Goal: Information Seeking & Learning: Understand process/instructions

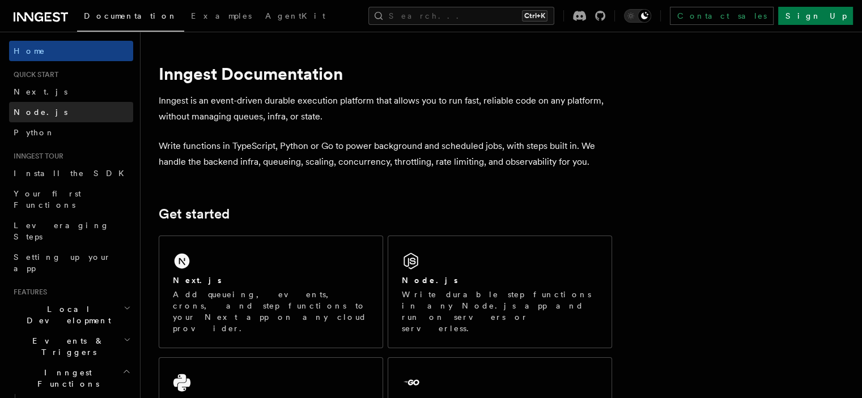
click at [48, 109] on link "Node.js" at bounding box center [71, 112] width 124 height 20
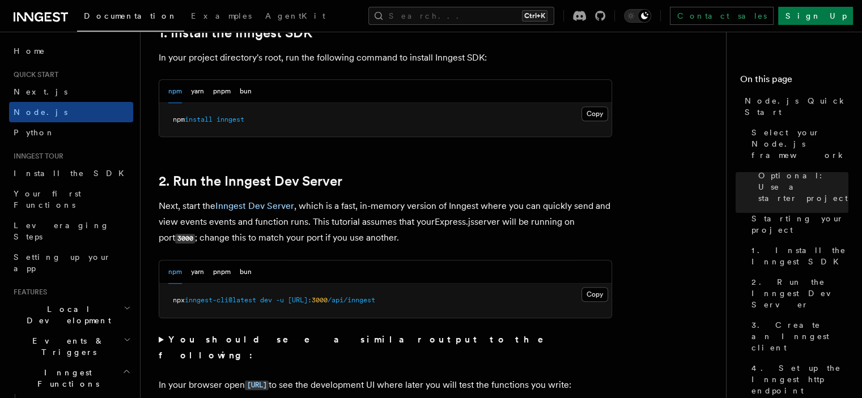
scroll to position [757, 0]
click at [593, 110] on button "Copy Copied" at bounding box center [594, 114] width 27 height 15
drag, startPoint x: 274, startPoint y: 119, endPoint x: 163, endPoint y: 110, distance: 111.4
click at [163, 110] on pre "npm install inngest" at bounding box center [385, 120] width 452 height 34
copy span "npm install inngest"
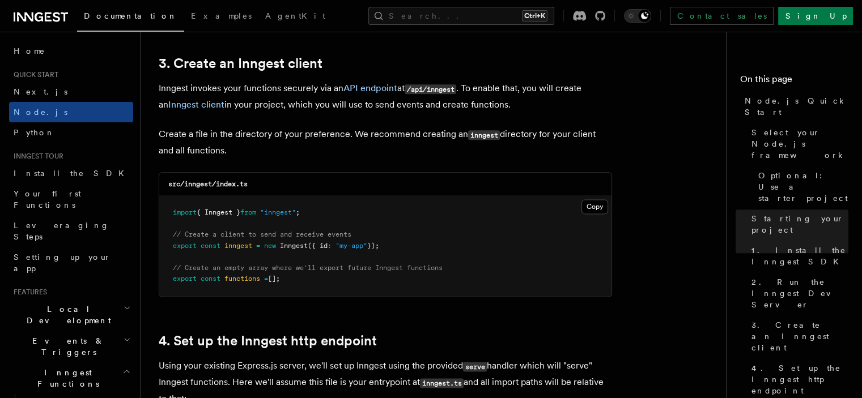
scroll to position [1434, 0]
click at [322, 212] on pre "import { Inngest } from "inngest" ; // Create a client to send and receive even…" at bounding box center [385, 245] width 452 height 100
drag, startPoint x: 322, startPoint y: 212, endPoint x: 165, endPoint y: 210, distance: 156.4
click at [165, 210] on pre "import { Inngest } from "inngest" ; // Create a client to send and receive even…" at bounding box center [385, 245] width 452 height 100
copy span "import { Inngest } from "inngest" ;"
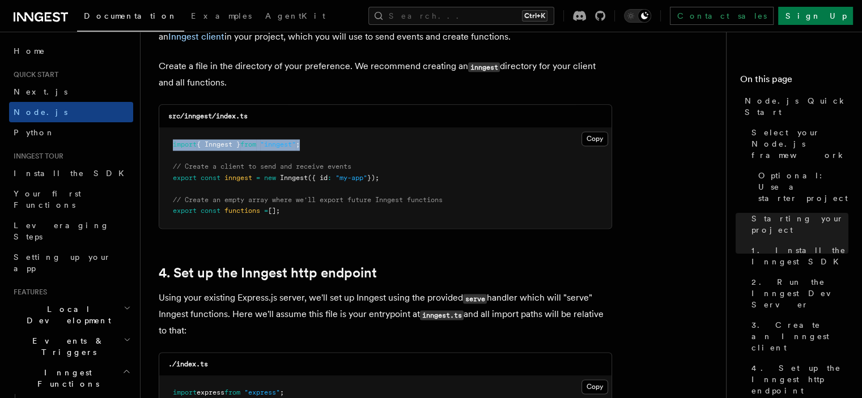
scroll to position [1502, 0]
drag, startPoint x: 173, startPoint y: 178, endPoint x: 393, endPoint y: 178, distance: 220.4
click at [393, 178] on pre "import { Inngest } from "inngest" ; // Create a client to send and receive even…" at bounding box center [385, 178] width 452 height 100
copy span "export const inngest = new Inngest ({ id : "my-app" });"
drag, startPoint x: 307, startPoint y: 210, endPoint x: 163, endPoint y: 211, distance: 143.9
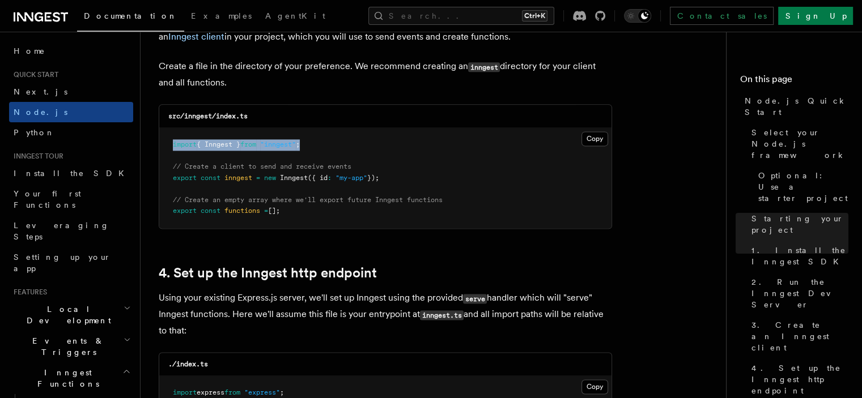
click at [163, 211] on pre "import { Inngest } from "inngest" ; // Create a client to send and receive even…" at bounding box center [385, 178] width 452 height 100
copy span "export const functions = [];"
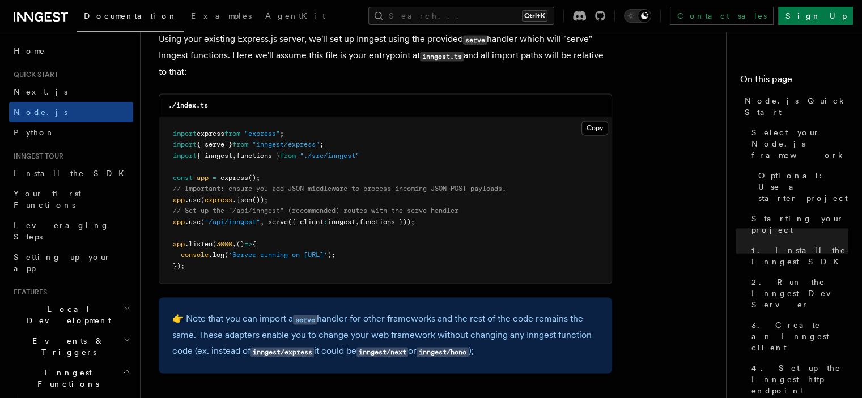
scroll to position [1762, 0]
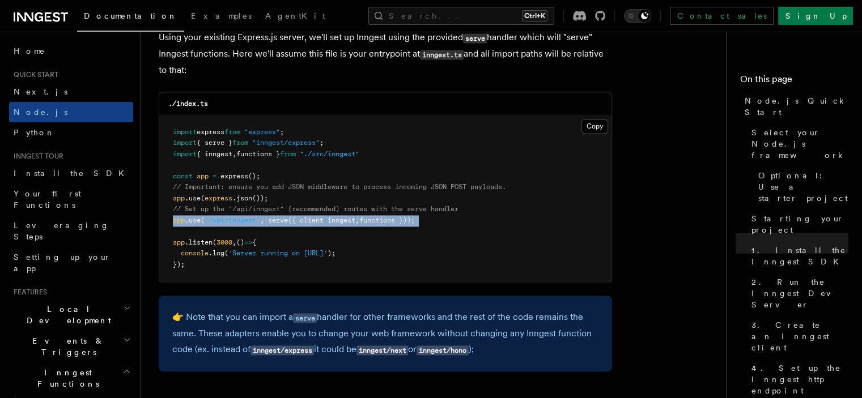
drag, startPoint x: 172, startPoint y: 224, endPoint x: 446, endPoint y: 229, distance: 274.2
click at [446, 229] on pre "import express from "express" ; import { serve } from "inngest/express" ; impor…" at bounding box center [385, 199] width 452 height 167
copy code "app .use ( "/api/inngest" , serve ({ client : inngest , functions }));"
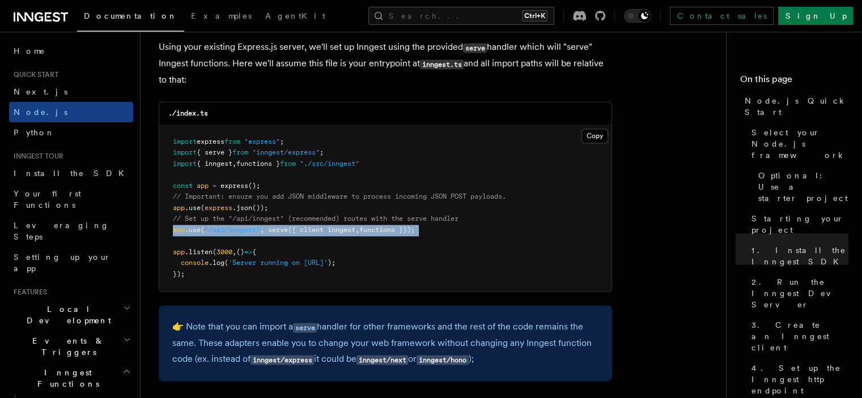
scroll to position [1726, 0]
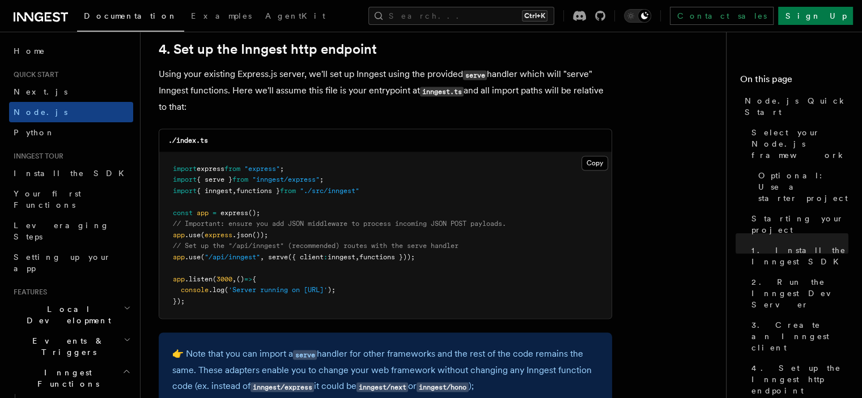
click at [483, 246] on pre "import express from "express" ; import { serve } from "inngest/express" ; impor…" at bounding box center [385, 235] width 452 height 167
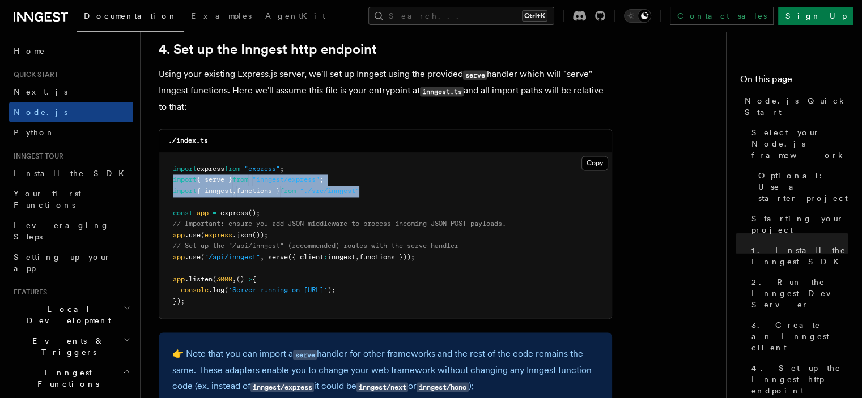
drag, startPoint x: 173, startPoint y: 178, endPoint x: 385, endPoint y: 192, distance: 212.9
click at [385, 192] on pre "import express from "express" ; import { serve } from "inngest/express" ; impor…" at bounding box center [385, 235] width 452 height 167
copy code "import { serve } from "inngest/express" ; import { inngest , functions } from "…"
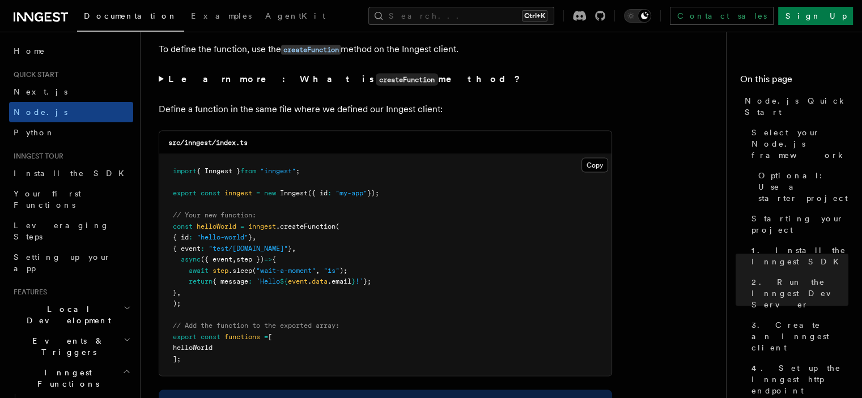
scroll to position [2180, 0]
